Goal: Transaction & Acquisition: Purchase product/service

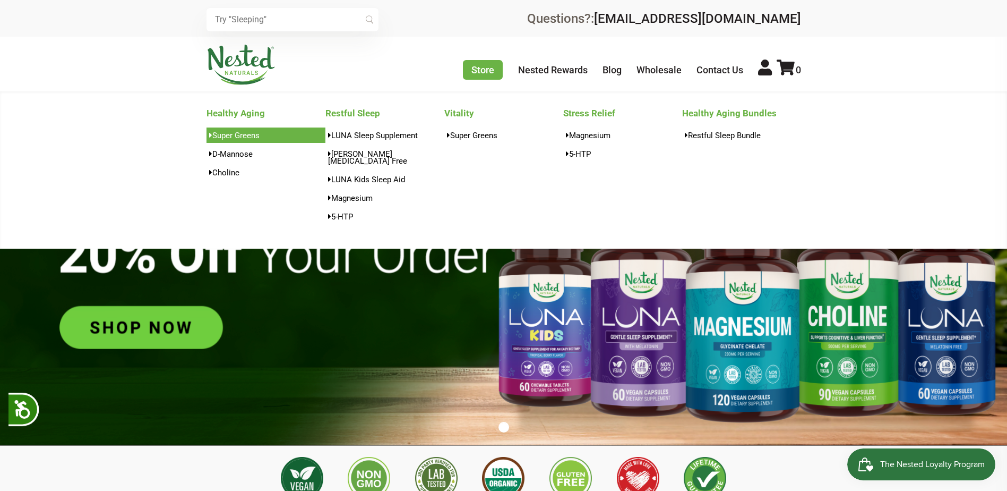
scroll to position [0, 186]
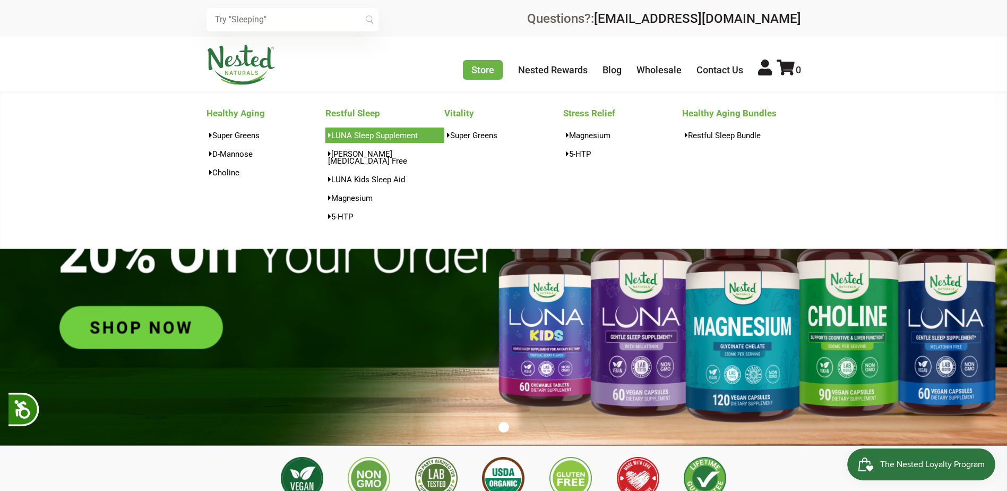
click at [347, 133] on link "LUNA Sleep Supplement" at bounding box center [385, 134] width 119 height 15
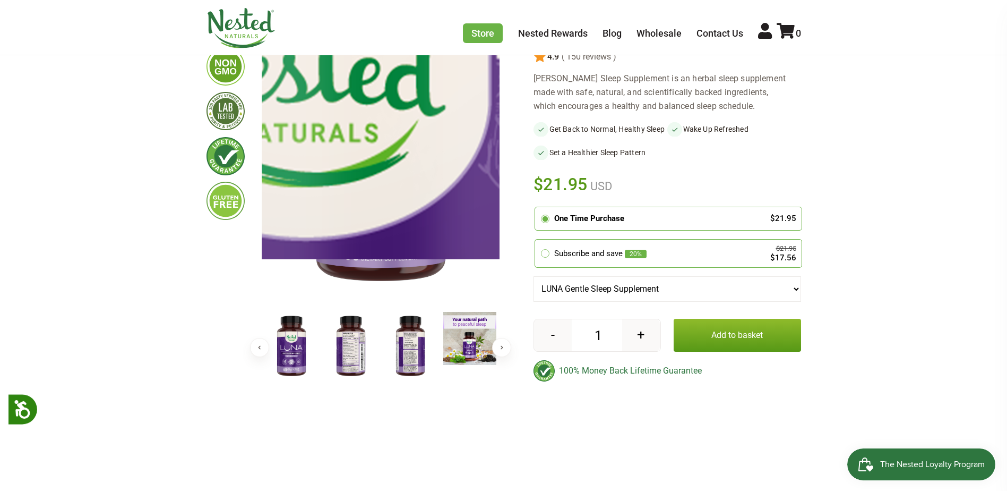
scroll to position [159, 0]
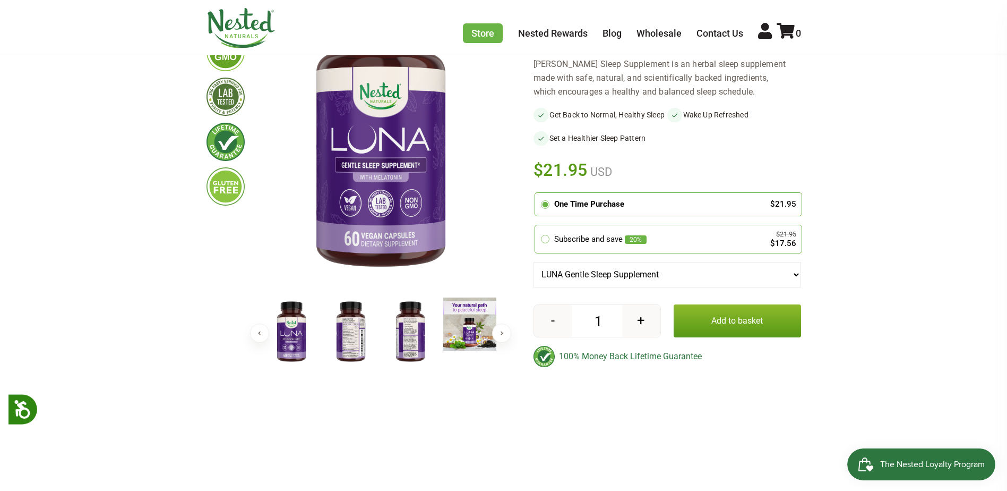
click at [357, 325] on img at bounding box center [350, 331] width 53 height 69
